Goal: Task Accomplishment & Management: Use online tool/utility

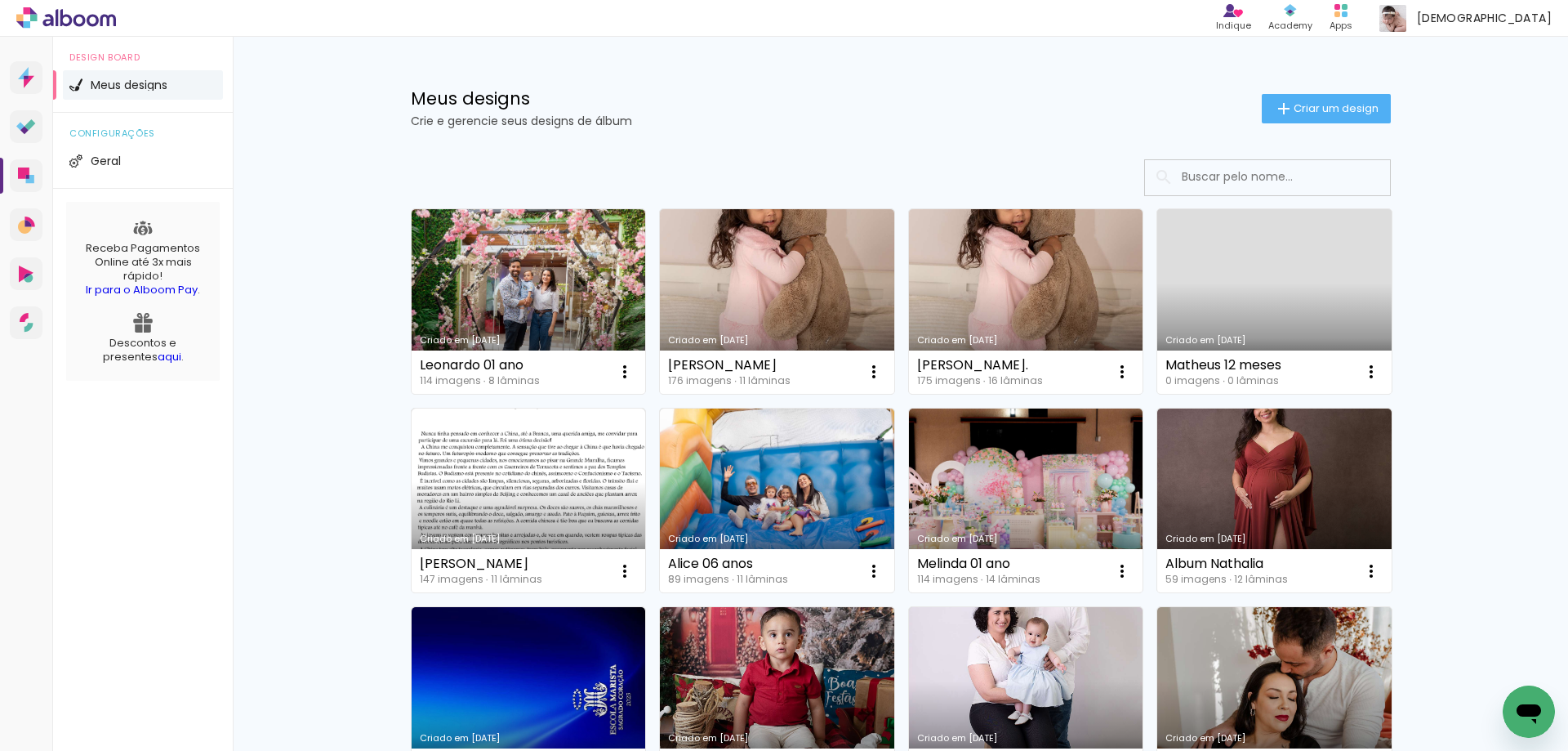
click at [493, 284] on link "Criado em [DATE]" at bounding box center [529, 301] width 234 height 185
